Goal: Task Accomplishment & Management: Complete application form

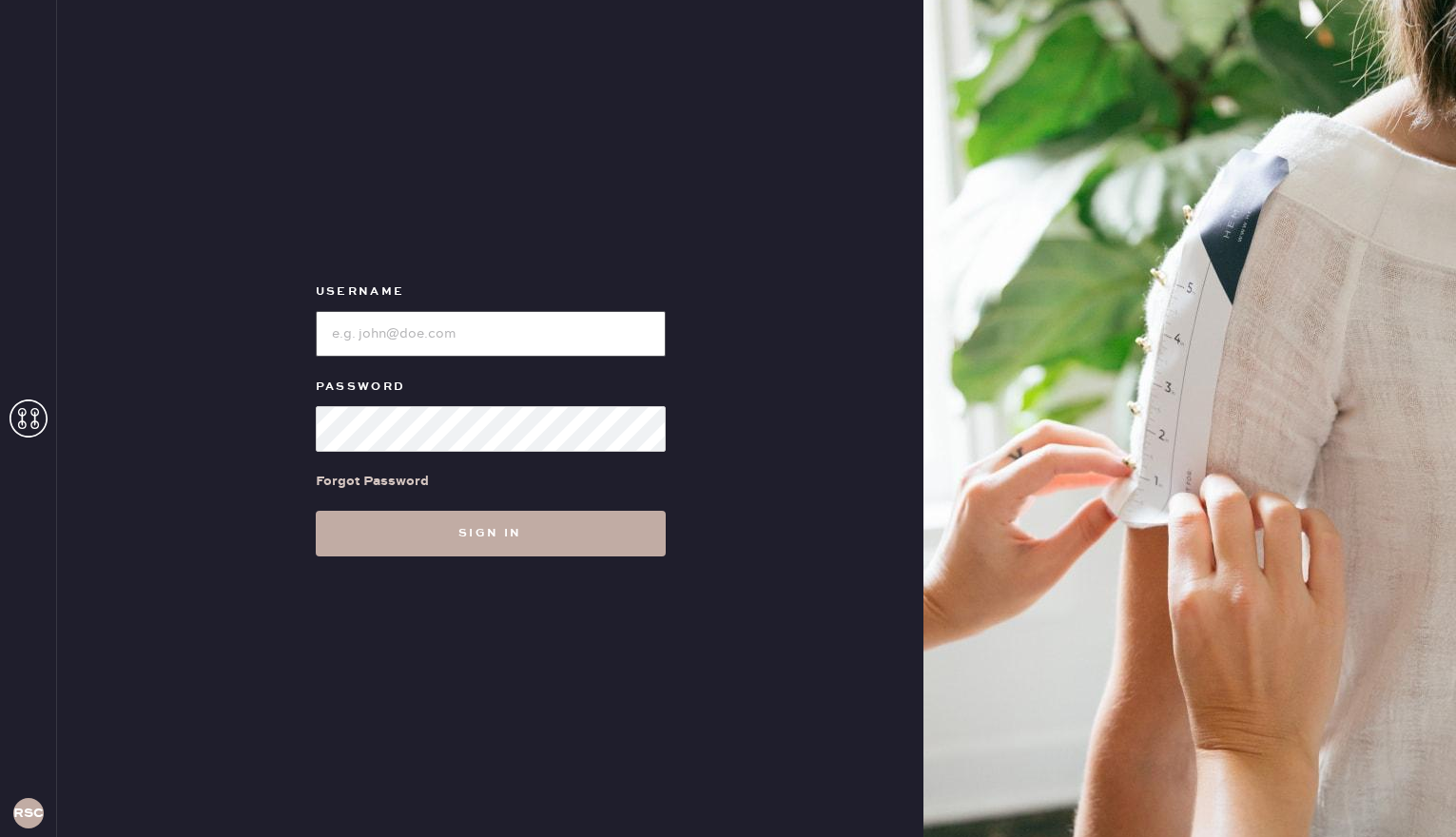
type input "reformationsouthcoastplaza"
click at [419, 512] on button "Sign in" at bounding box center [491, 533] width 350 height 45
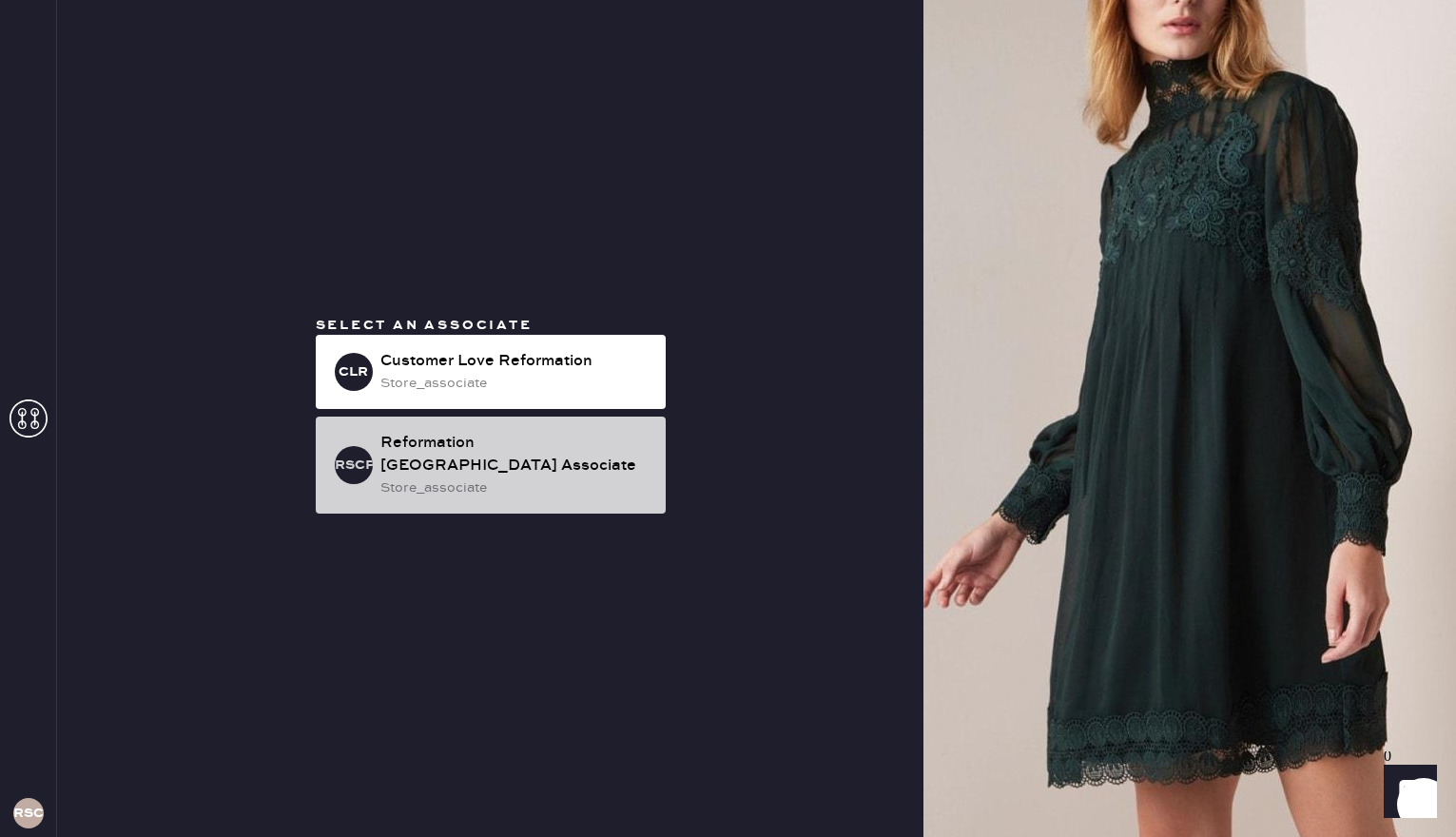
click at [428, 456] on div "Reformation [GEOGRAPHIC_DATA] Associate" at bounding box center [516, 454] width 271 height 45
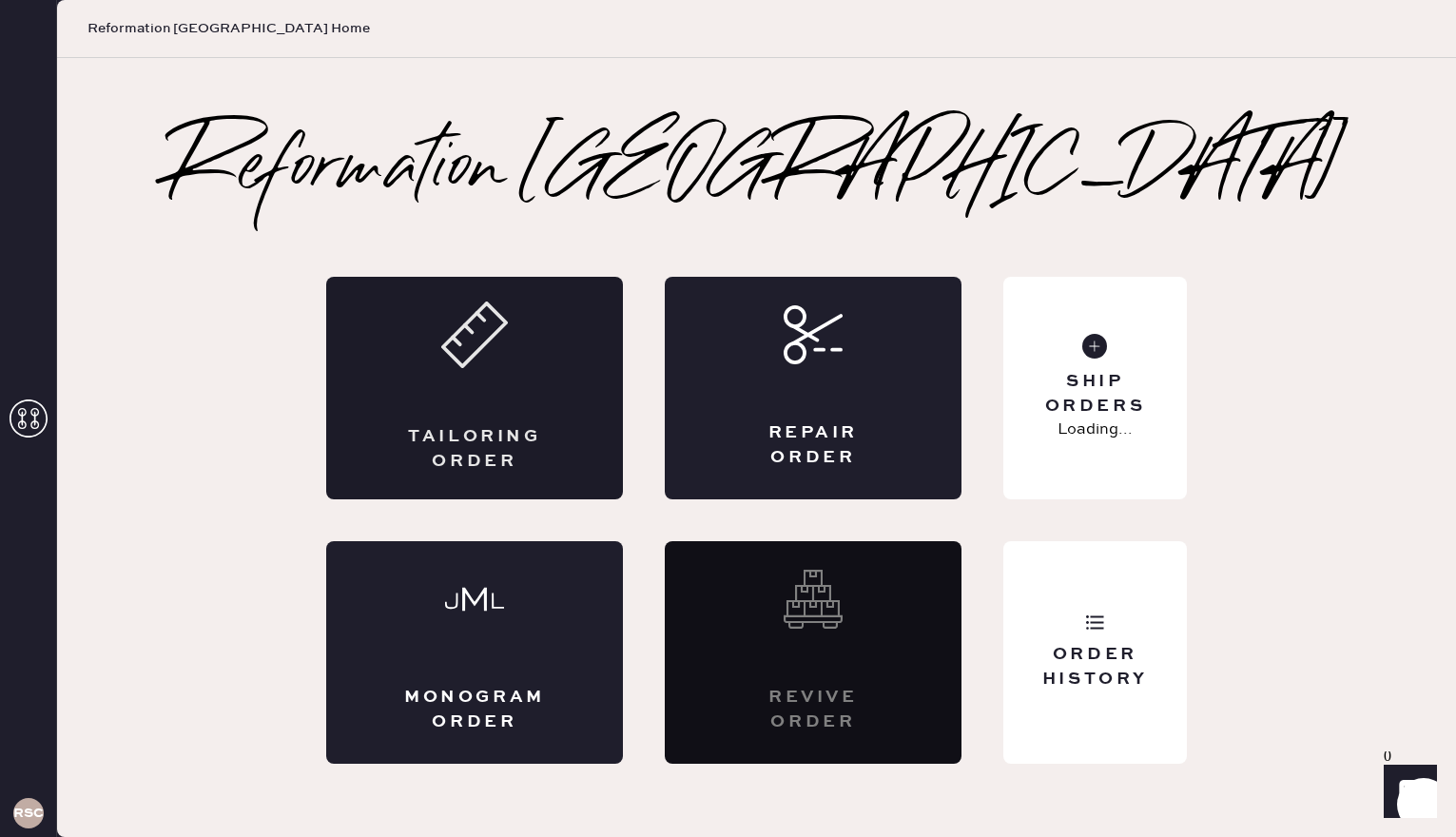
click at [517, 374] on div "Tailoring Order" at bounding box center [475, 388] width 297 height 222
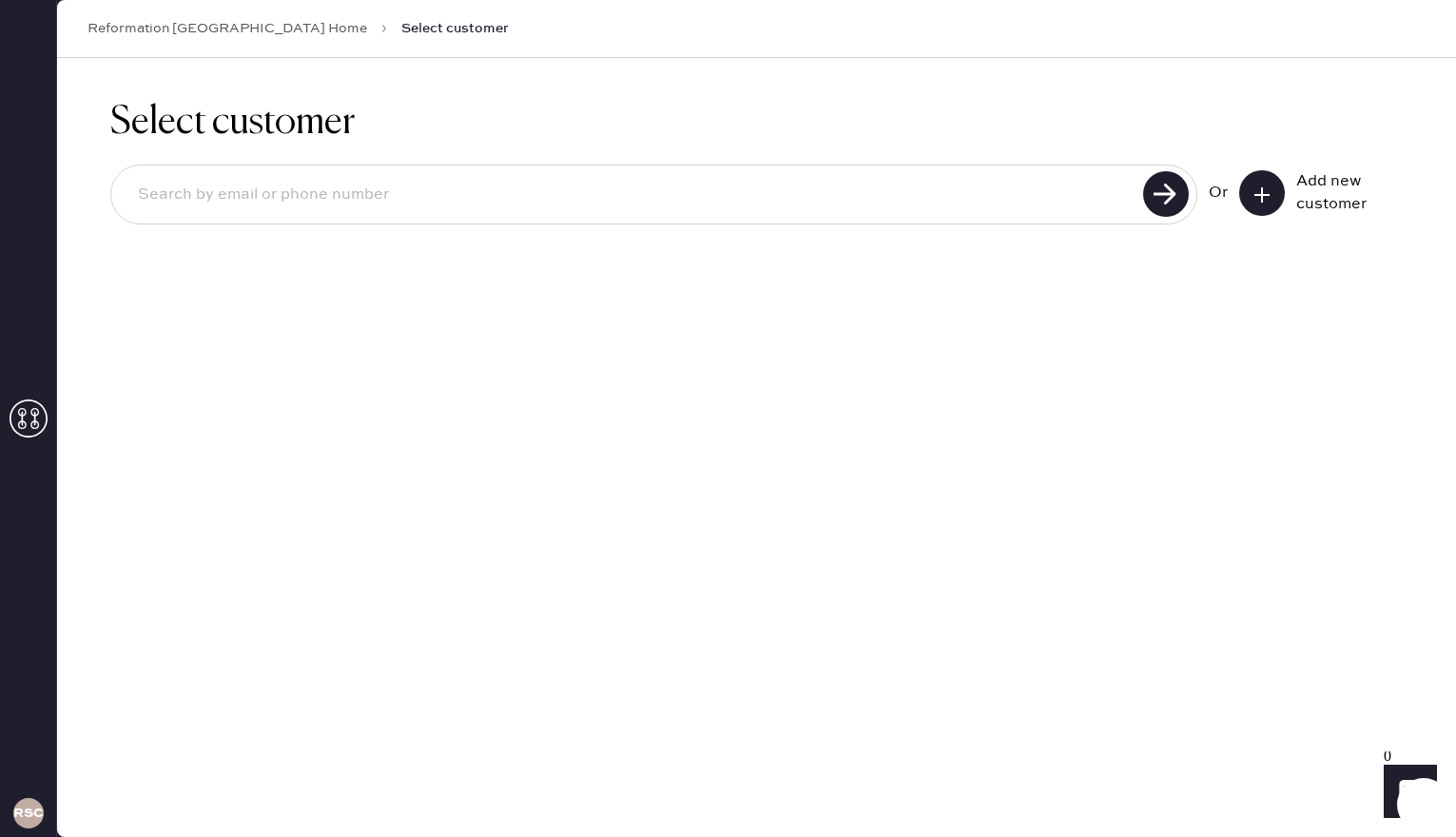
click at [518, 204] on input at bounding box center [630, 195] width 1014 height 43
type input "7142712097"
click at [1182, 177] on icon at bounding box center [1166, 194] width 45 height 45
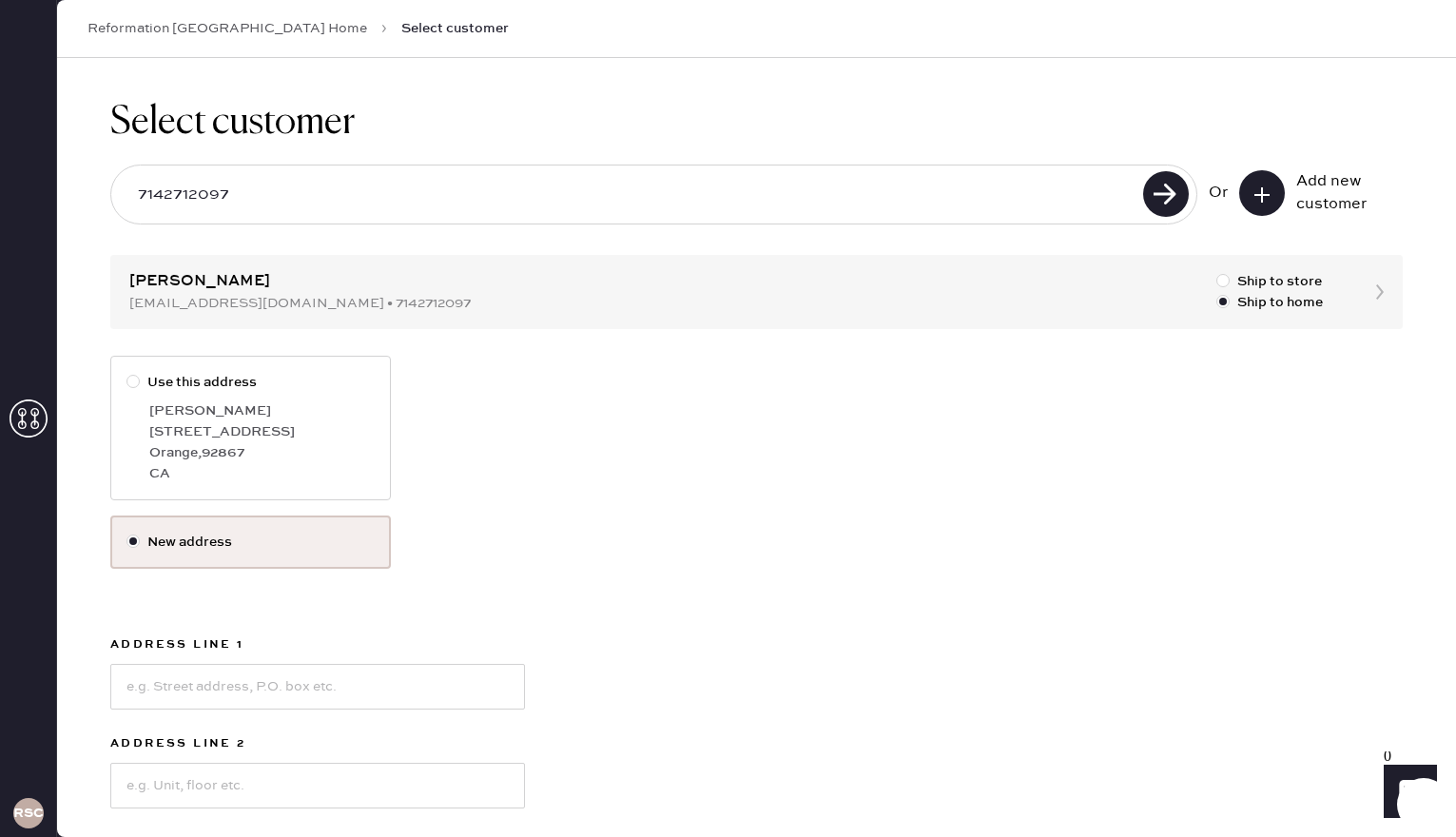
click at [131, 382] on div at bounding box center [134, 382] width 14 height 14
click at [128, 373] on input "Use this address" at bounding box center [127, 372] width 1 height 1
radio input "true"
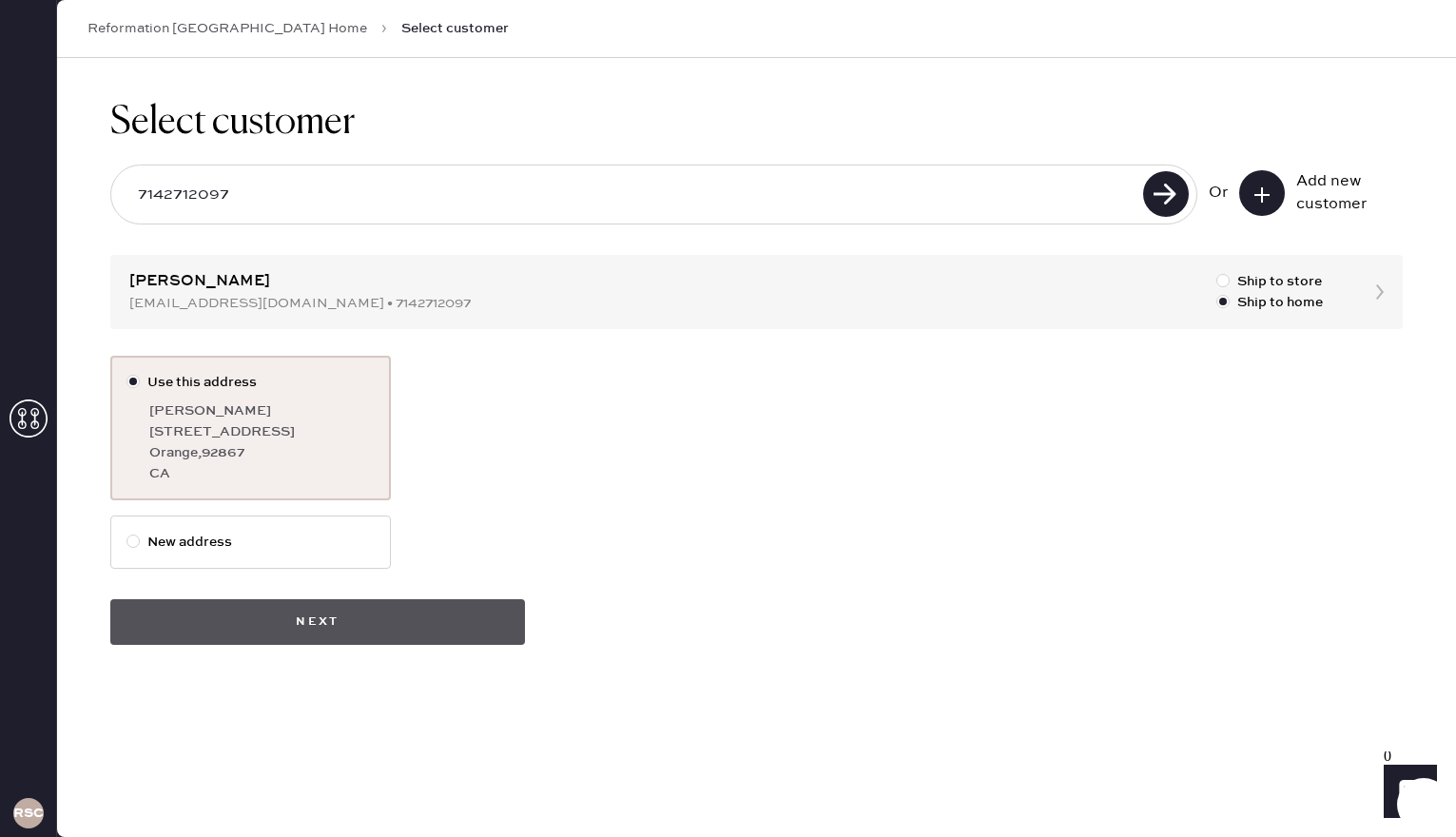
click at [388, 631] on button "Next" at bounding box center [317, 622] width 414 height 45
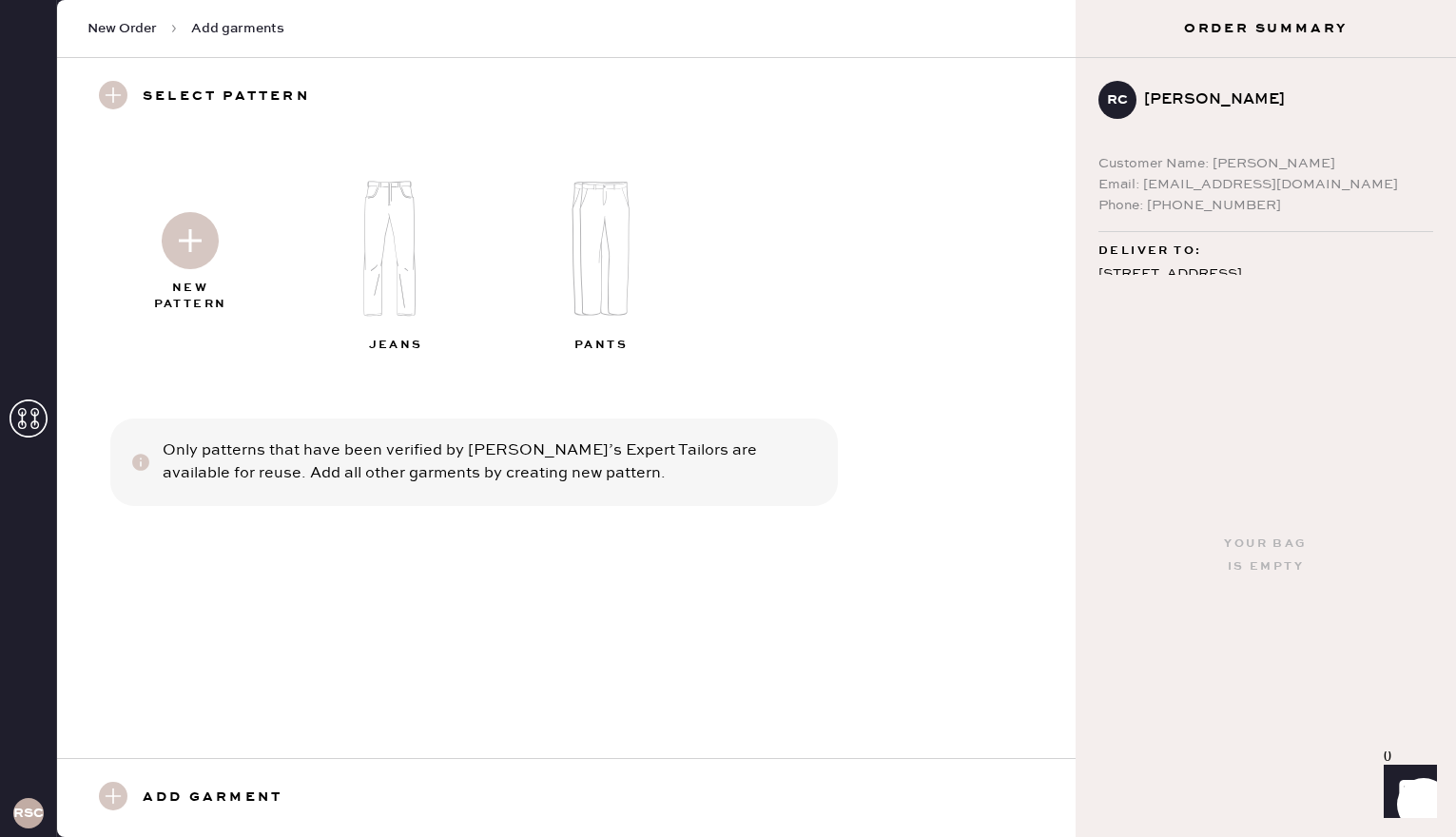
click at [179, 231] on img at bounding box center [190, 241] width 57 height 57
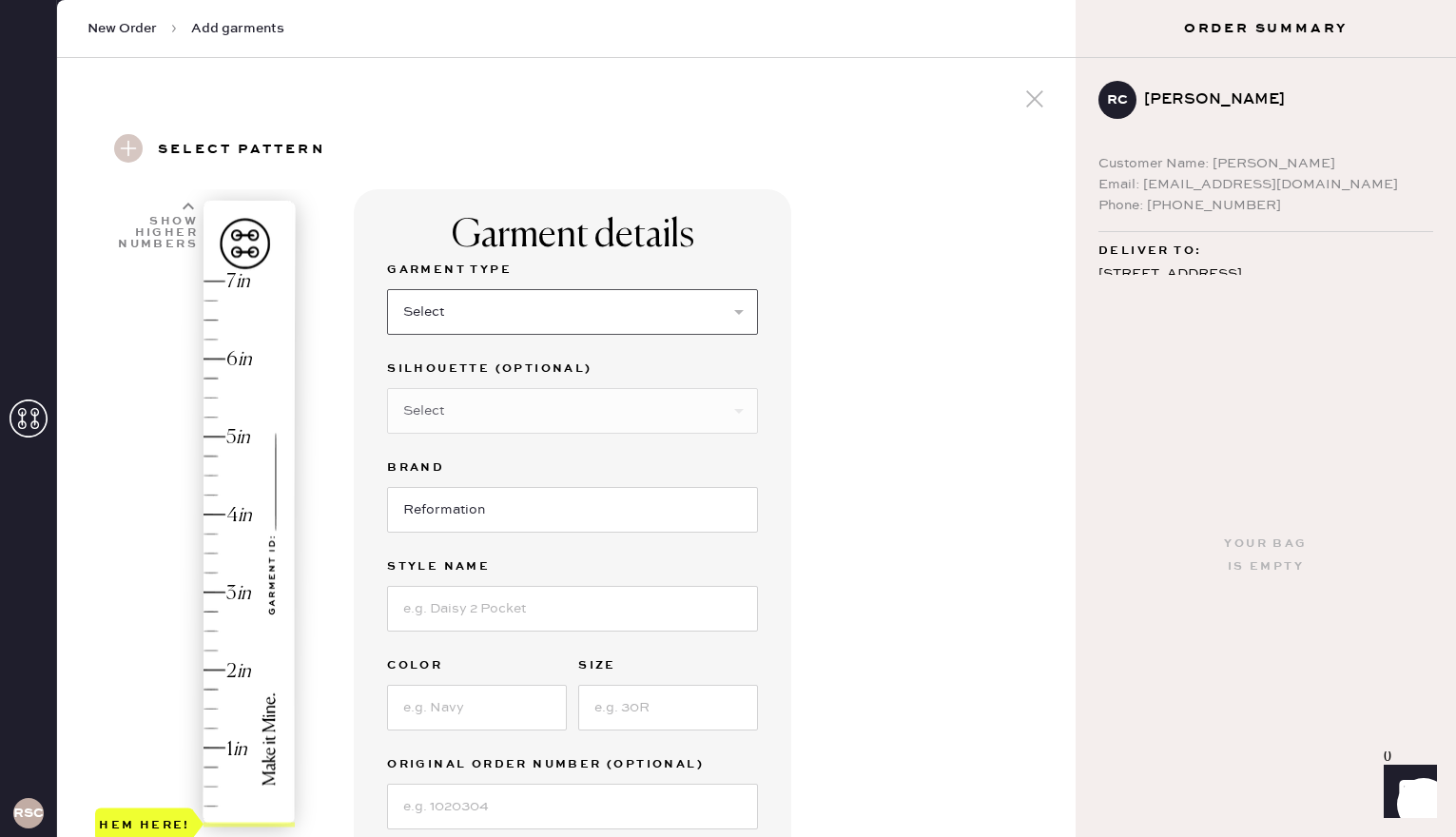
click at [723, 303] on select "Select Basic Skirt Jeans Leggings Pants Shorts Basic Sleeved Dress Basic Sleeve…" at bounding box center [572, 312] width 371 height 45
select select "4"
click at [387, 289] on select "Select Basic Skirt Jeans Leggings Pants Shorts Basic Sleeved Dress Basic Sleeve…" at bounding box center [572, 312] width 371 height 45
click at [471, 615] on input at bounding box center [572, 608] width 371 height 45
type input "[PERSON_NAME]"
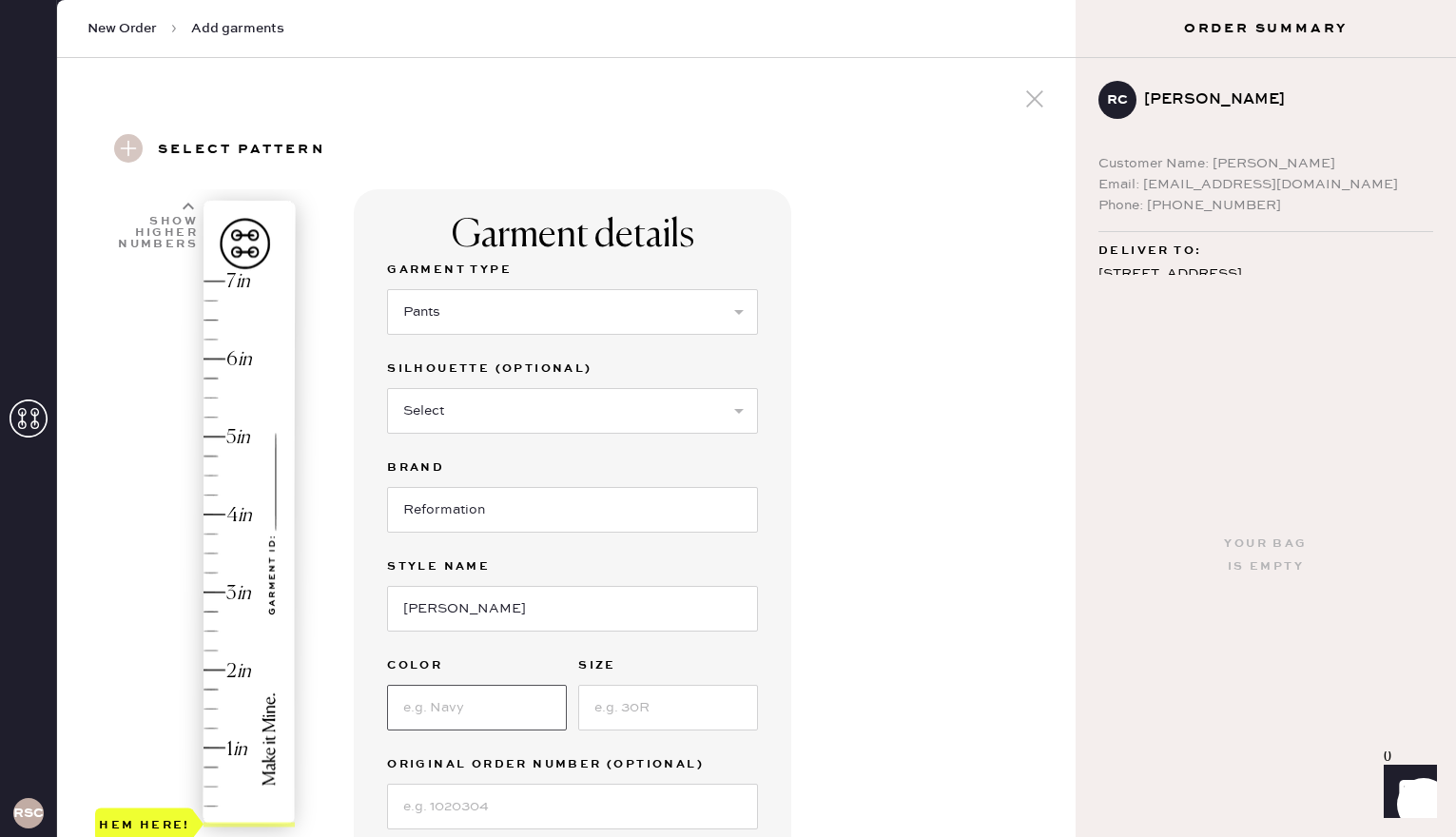
click at [432, 711] on input at bounding box center [476, 707] width 180 height 45
type input "FDL"
click at [654, 707] on input at bounding box center [668, 707] width 180 height 45
type input "SP"
click at [928, 679] on div "Garment details Garment Type Select Basic Skirt Jeans Leggings Pants Shorts Bas…" at bounding box center [707, 709] width 706 height 1042
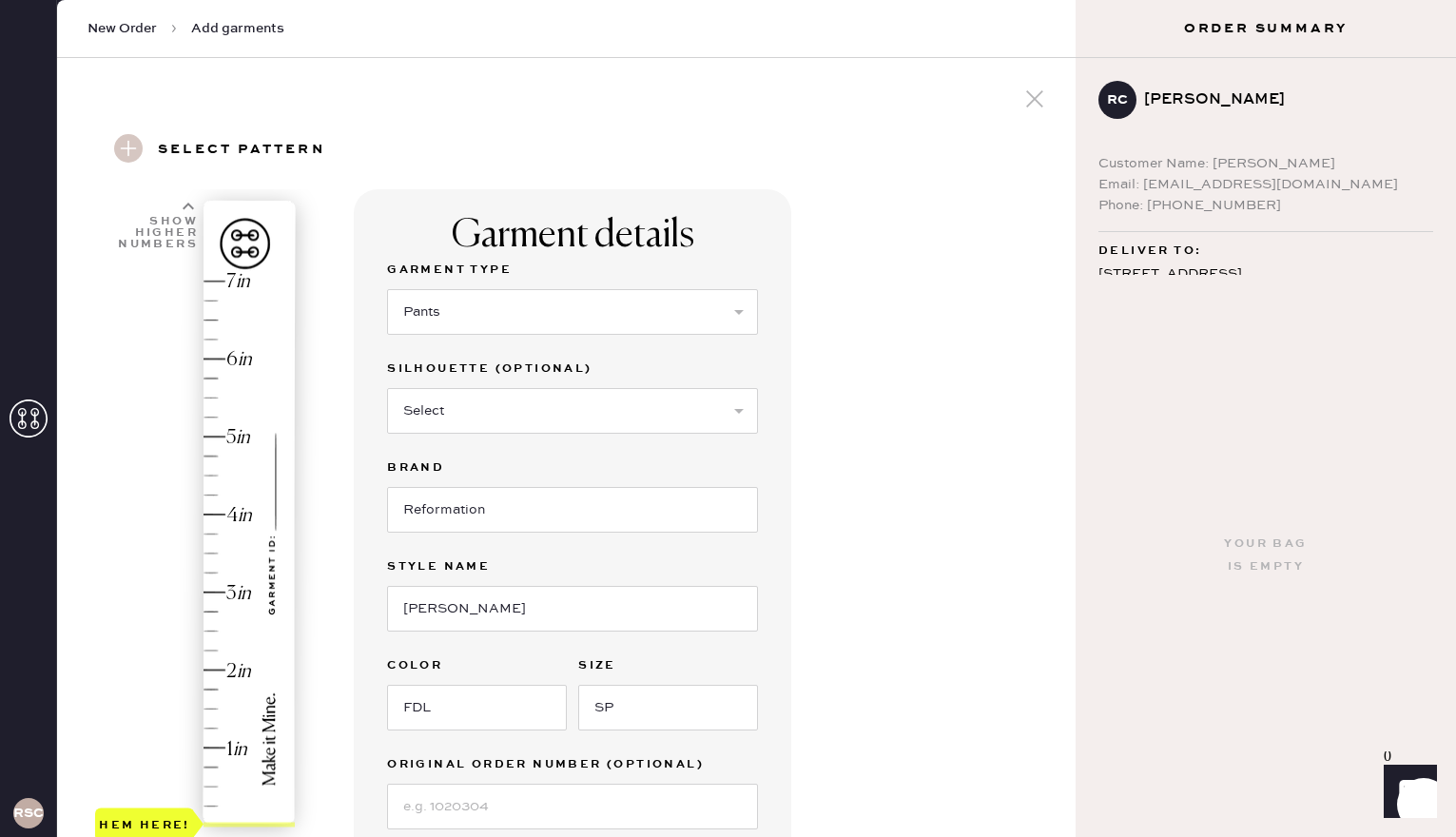
type input "1.75"
click at [210, 689] on div "Hem here!" at bounding box center [197, 553] width 203 height 561
click at [871, 685] on div "Garment details Garment Type Select Basic Skirt Jeans Leggings Pants Shorts Bas…" at bounding box center [707, 709] width 706 height 1042
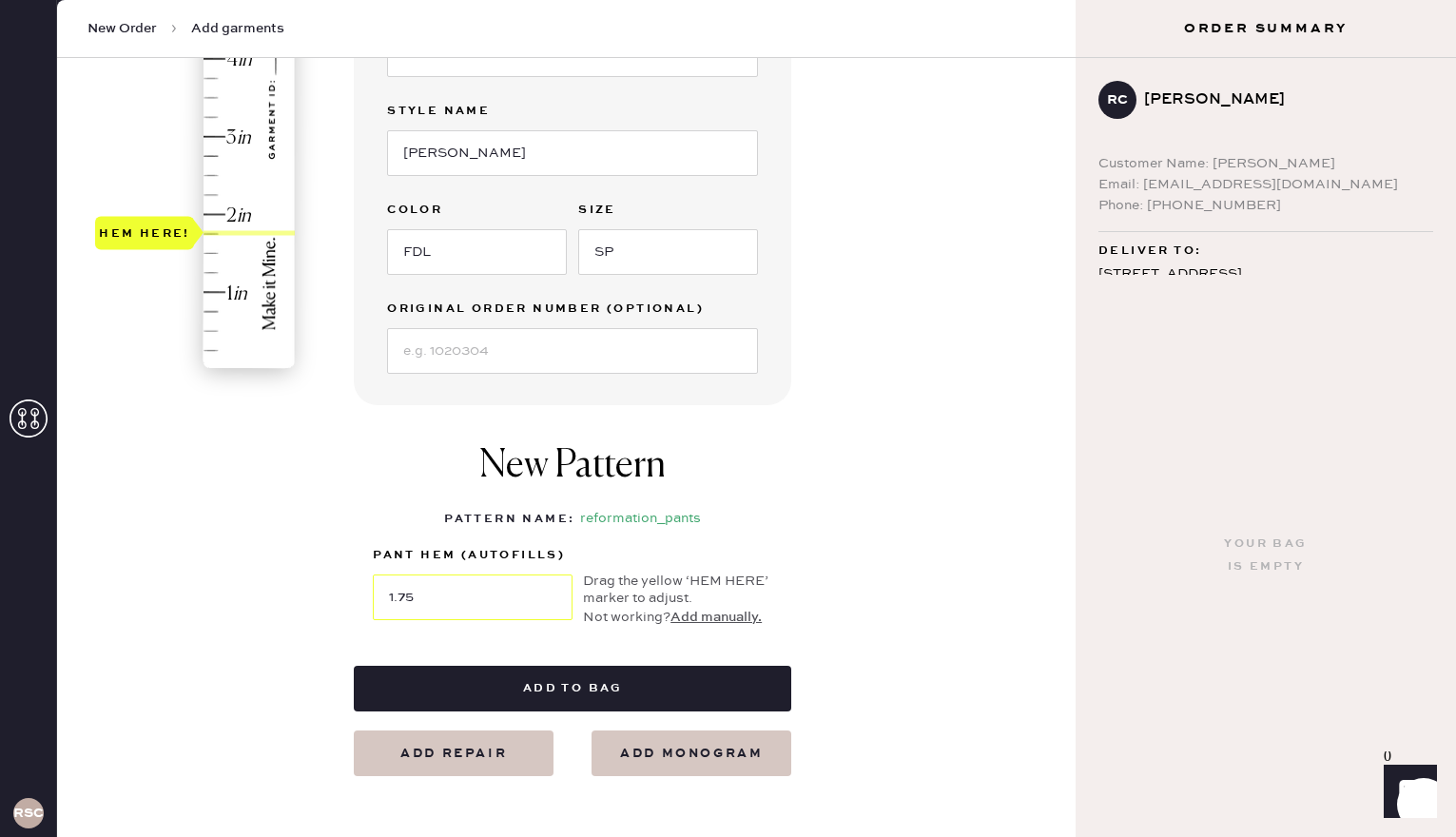
scroll to position [456, 0]
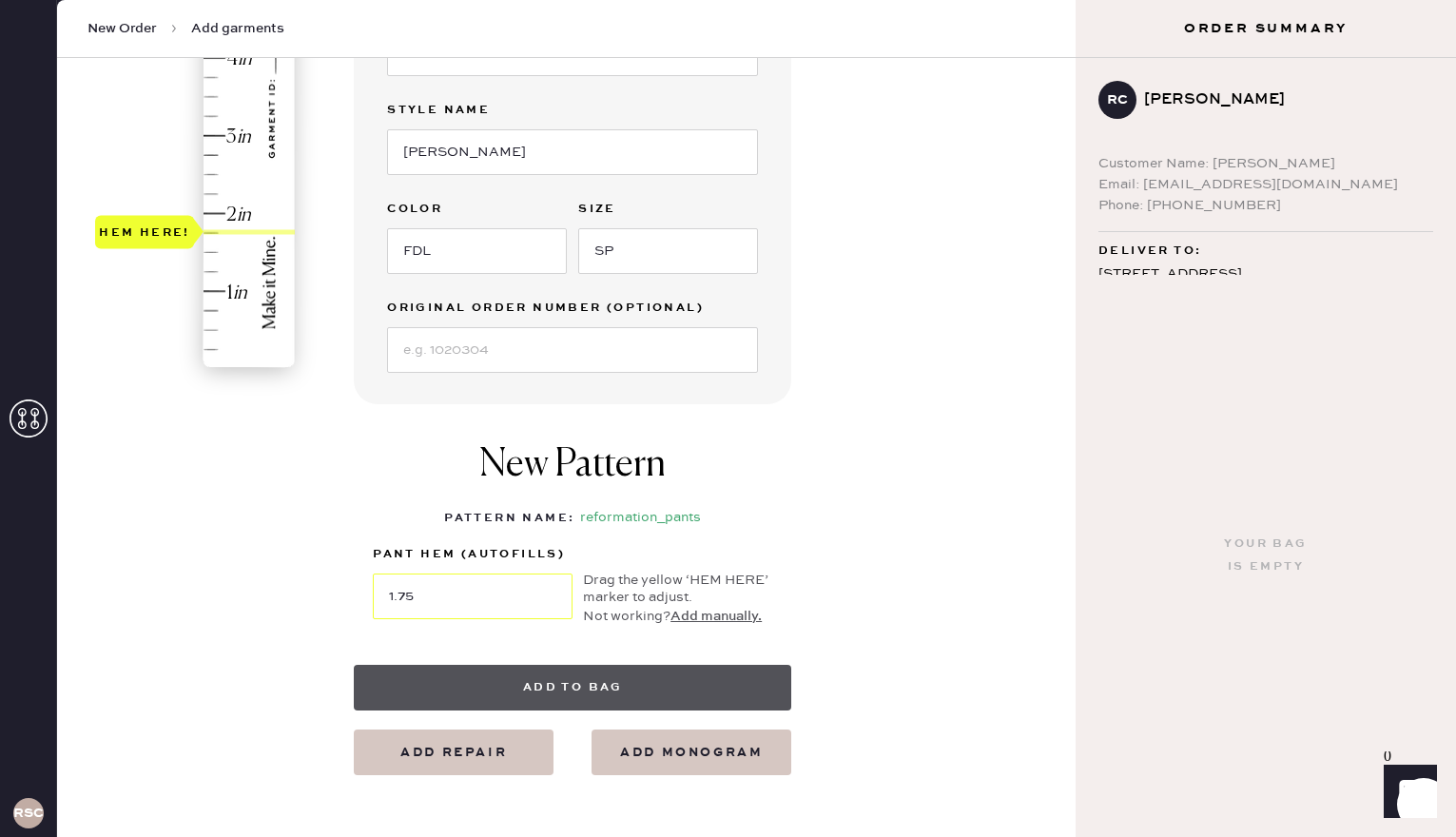
click at [723, 680] on button "Add to bag" at bounding box center [573, 688] width 438 height 45
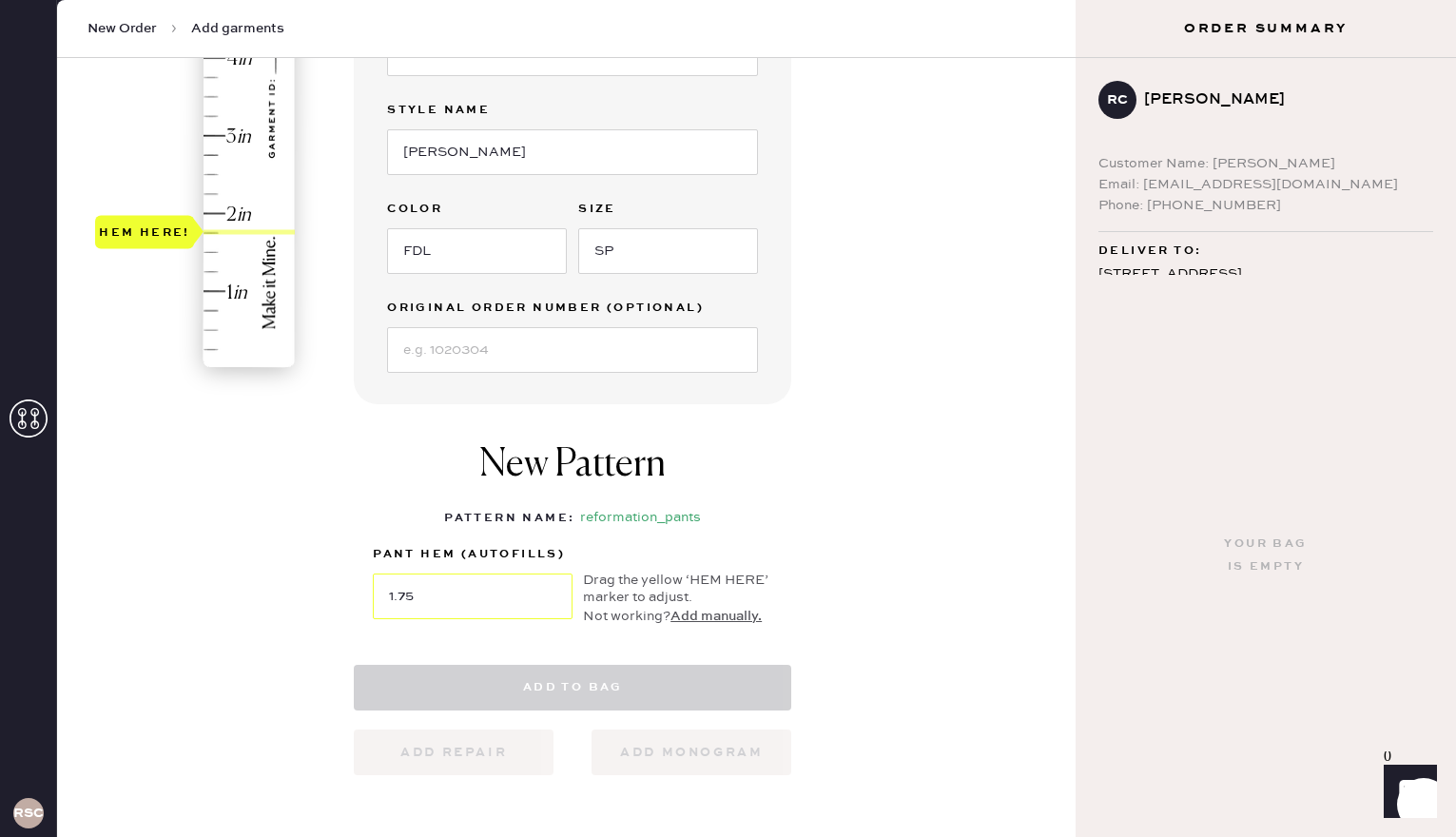
select select
select select "4"
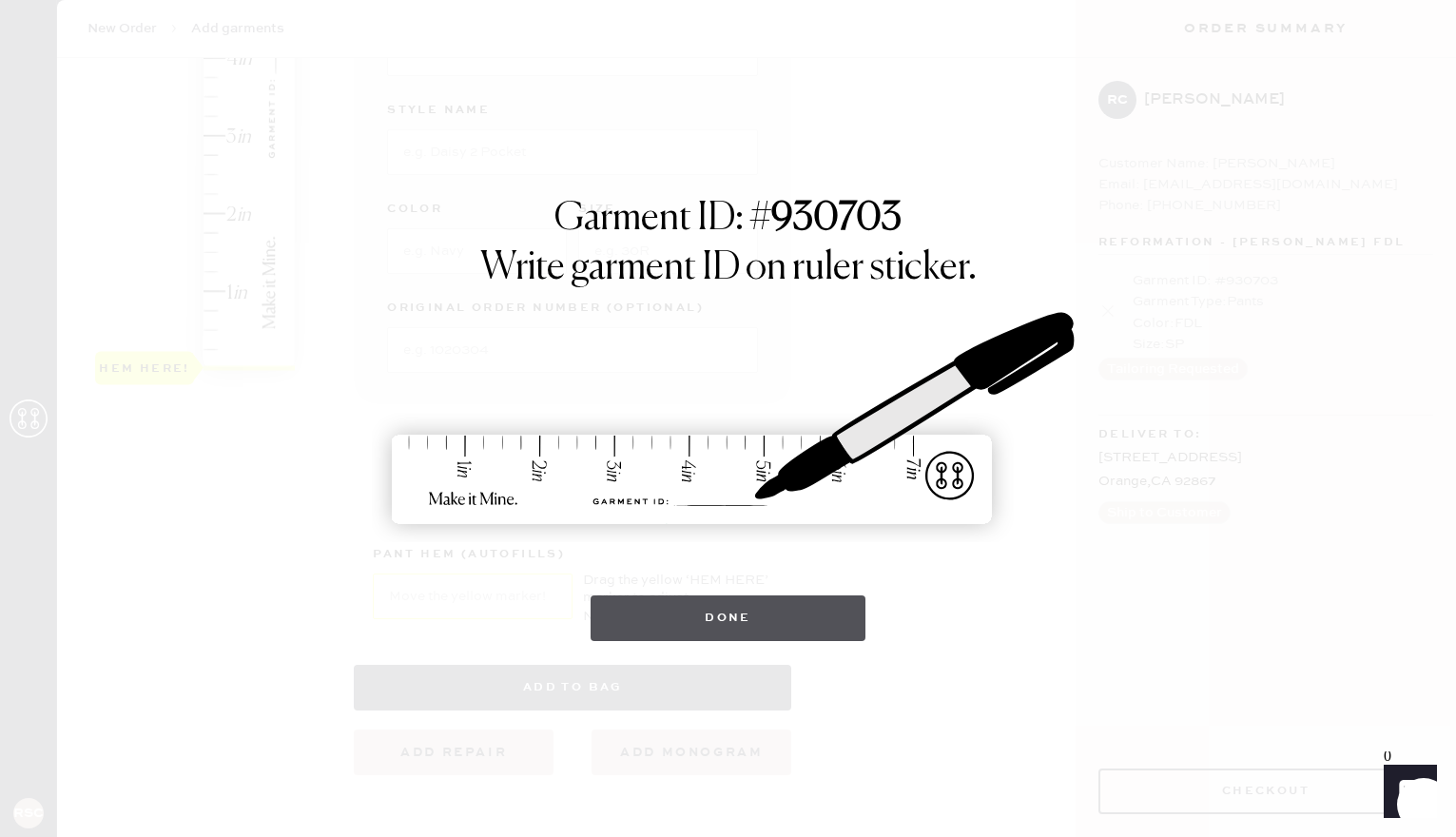
click at [695, 621] on button "Done" at bounding box center [727, 618] width 274 height 45
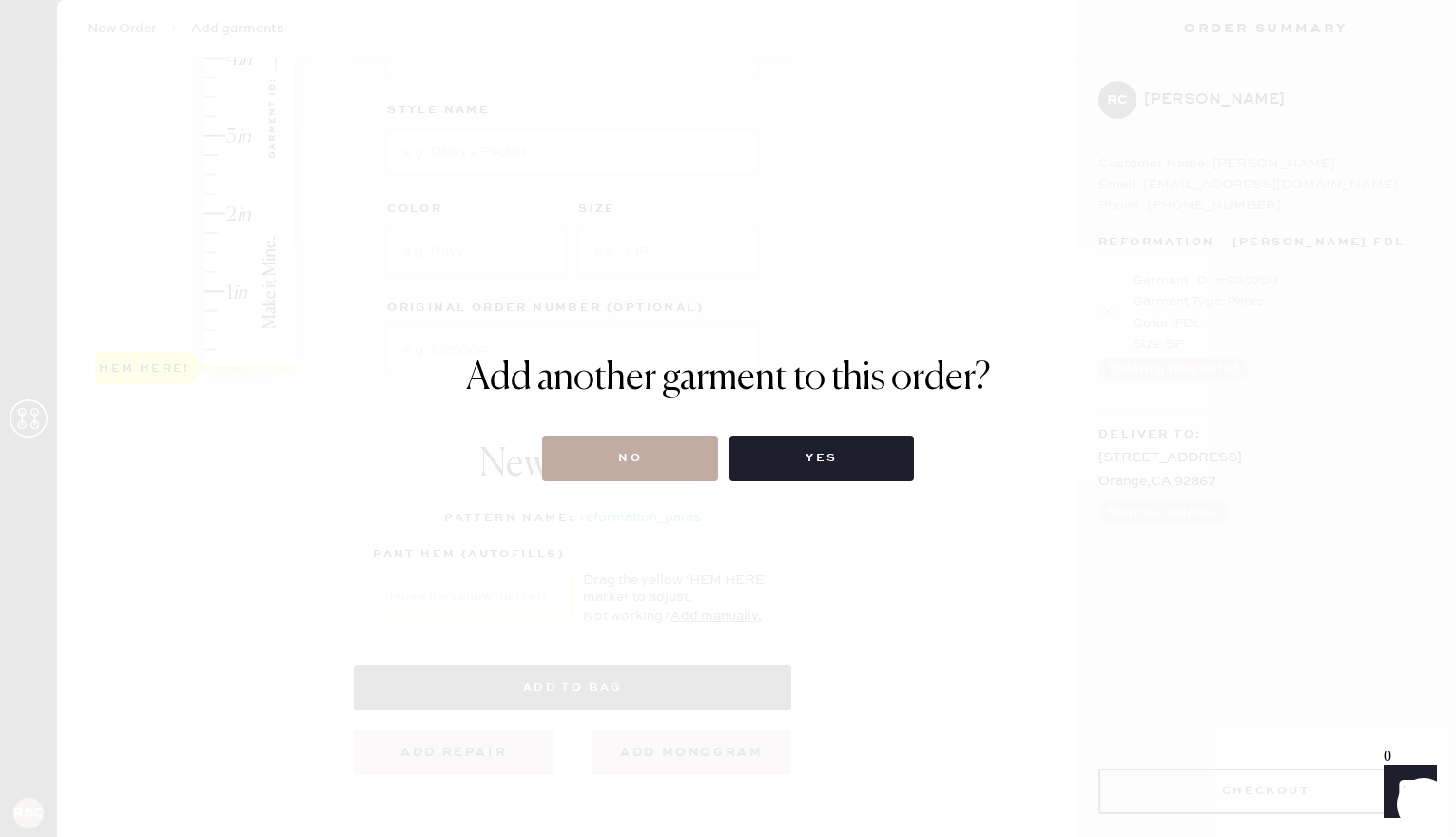
click at [619, 462] on button "No" at bounding box center [630, 458] width 176 height 45
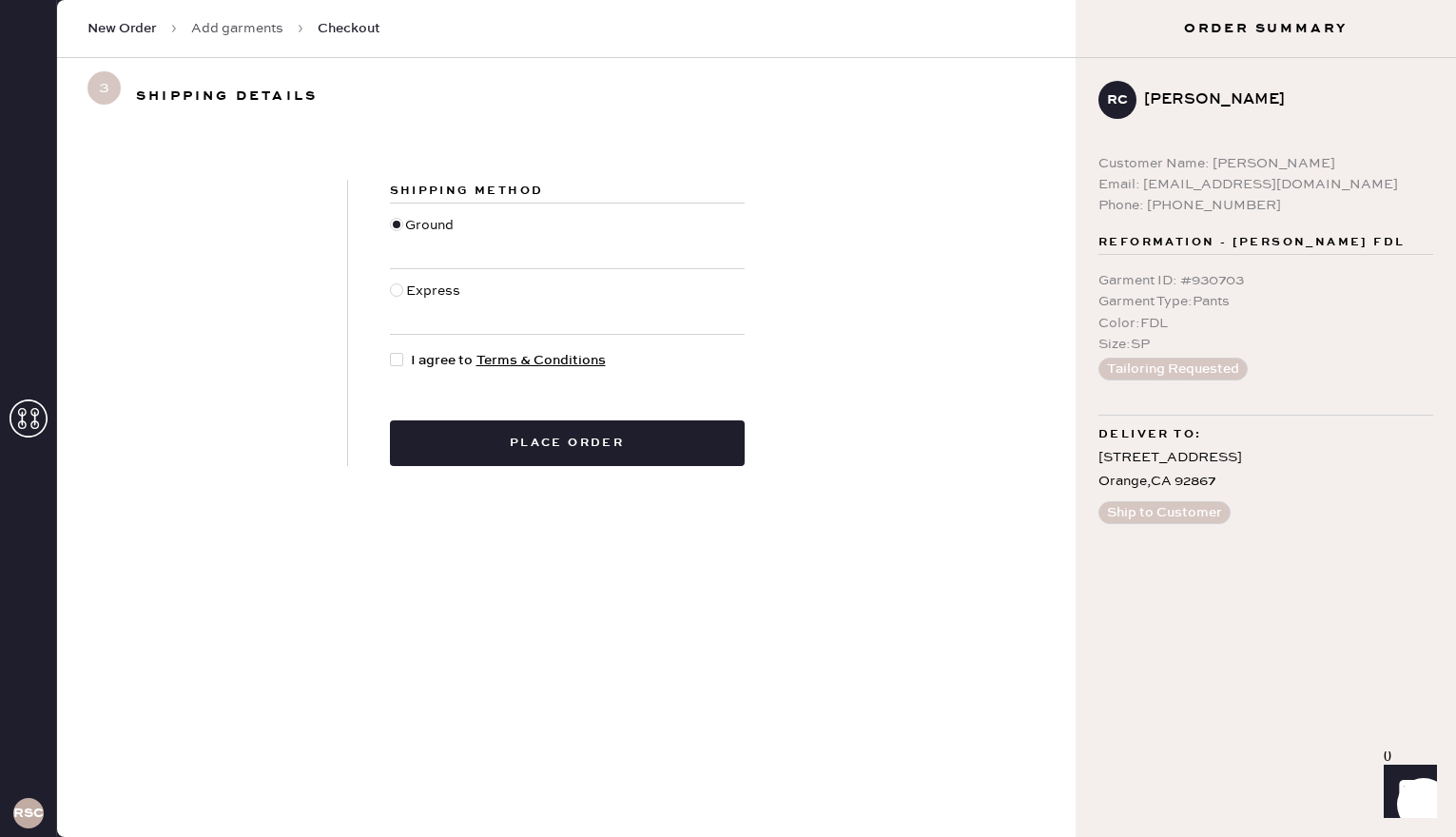
click at [394, 358] on div at bounding box center [396, 360] width 14 height 14
click at [391, 351] on input "I agree to Terms & Conditions" at bounding box center [390, 350] width 1 height 1
checkbox input "true"
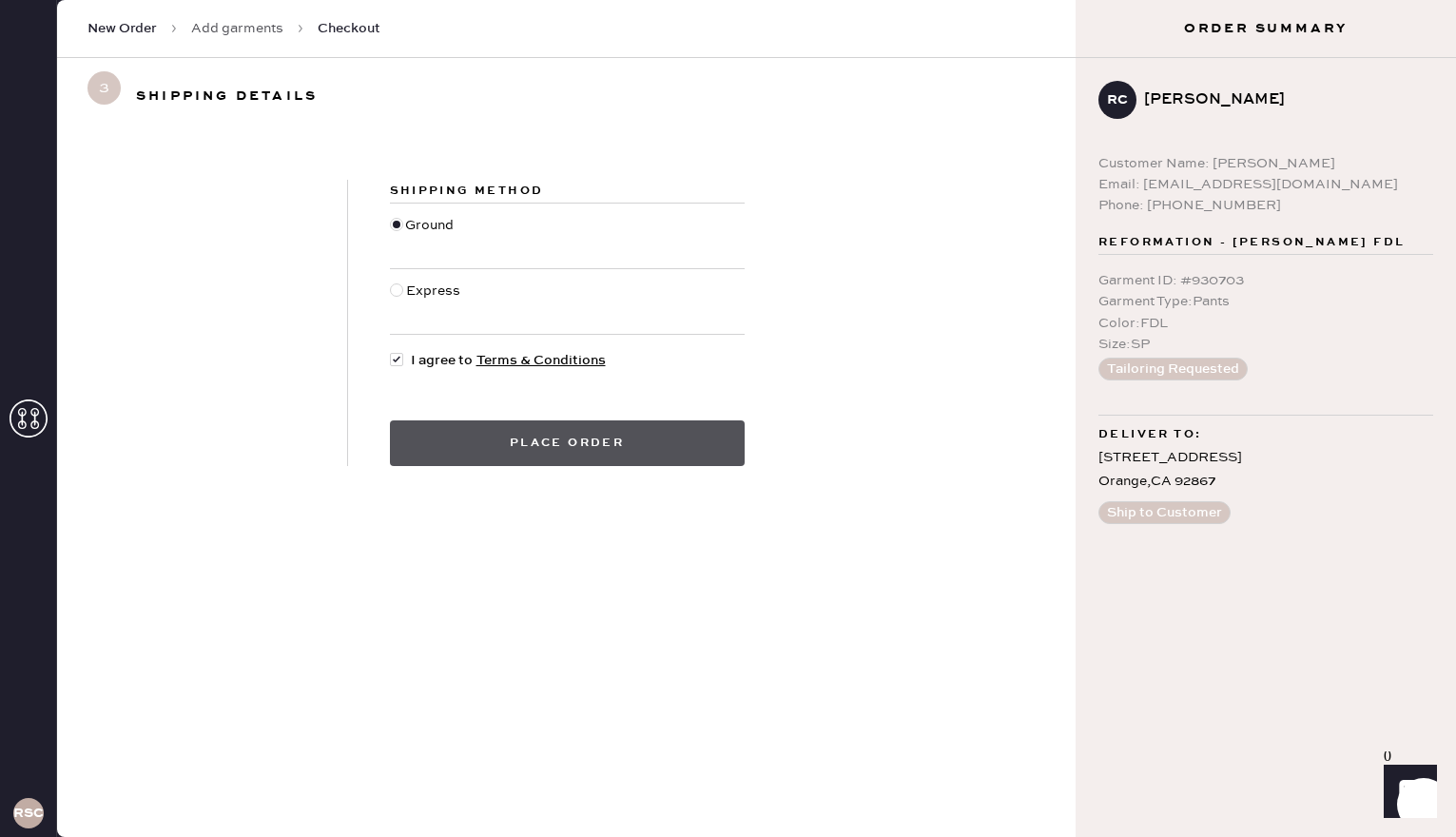
click at [439, 429] on button "Place order" at bounding box center [567, 443] width 355 height 45
